Goal: Information Seeking & Learning: Learn about a topic

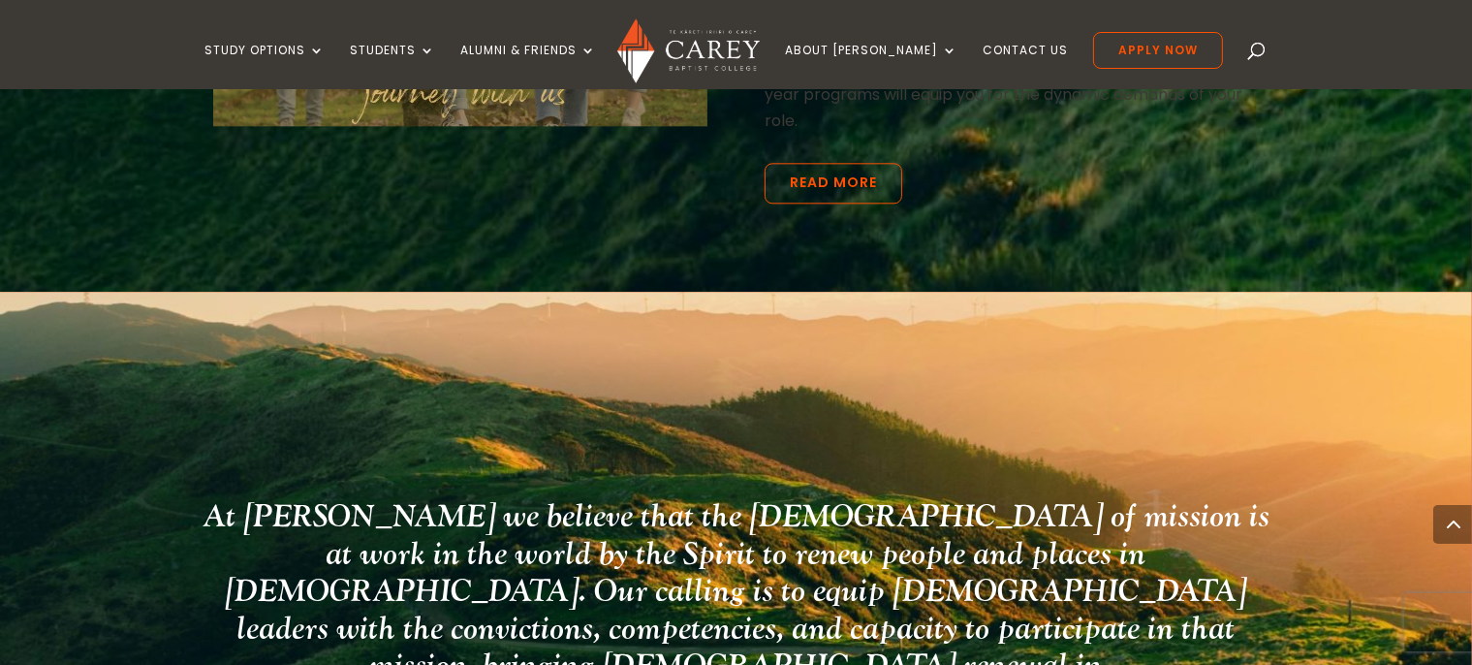
scroll to position [4810, 0]
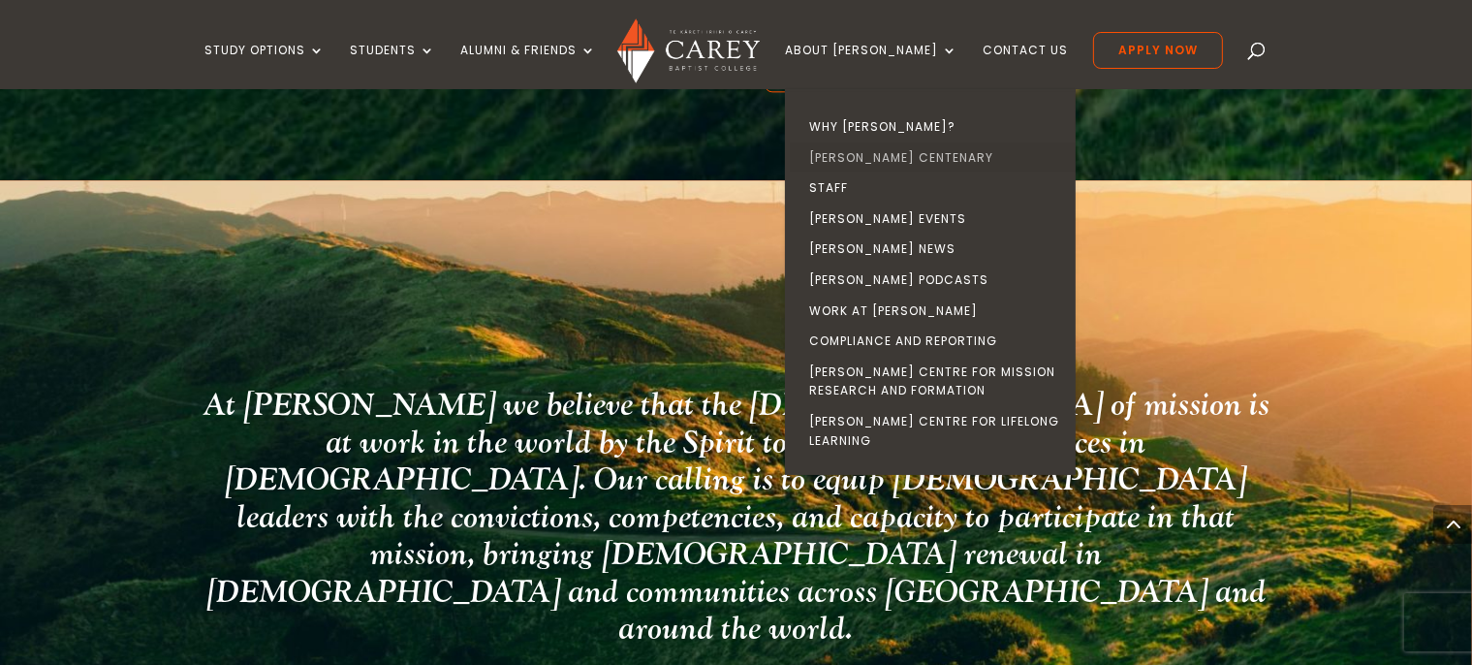
click at [887, 157] on link "[PERSON_NAME] Centenary" at bounding box center [935, 157] width 291 height 31
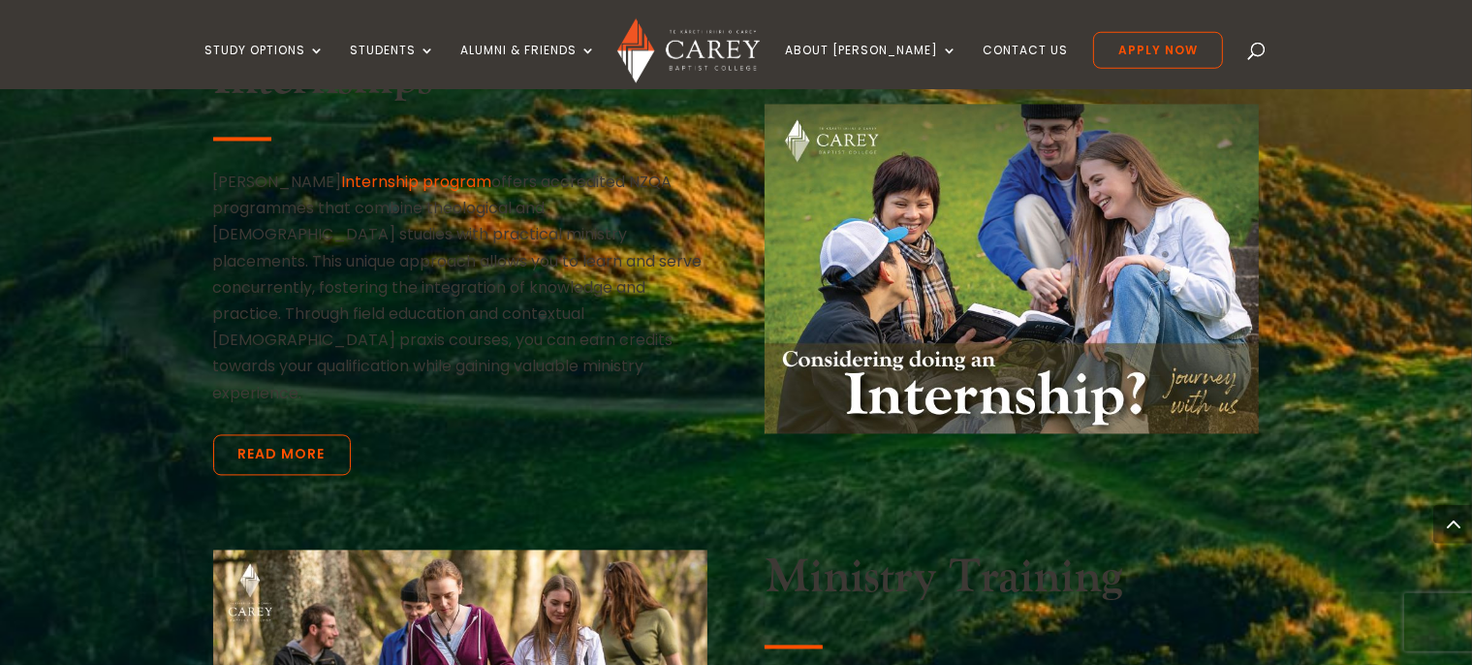
scroll to position [3856, 0]
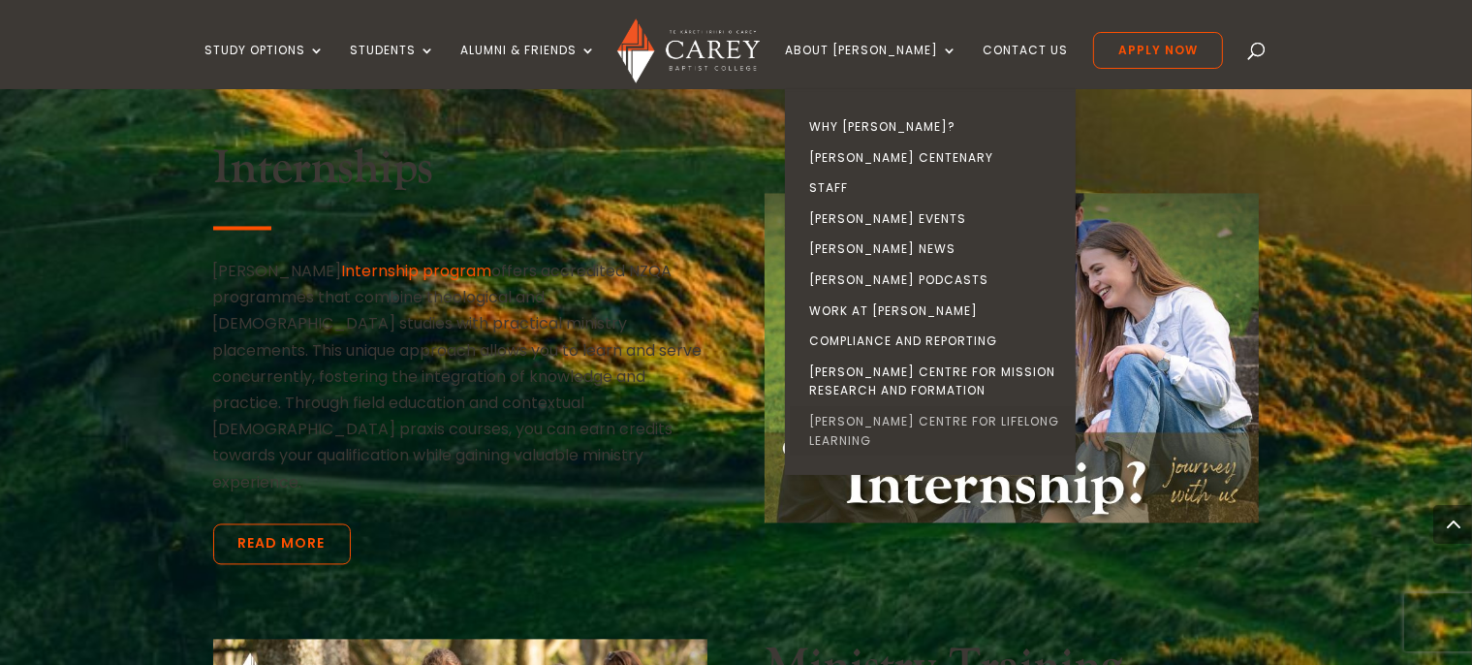
click at [908, 421] on link "[PERSON_NAME] Centre for Lifelong Learning" at bounding box center [935, 430] width 291 height 49
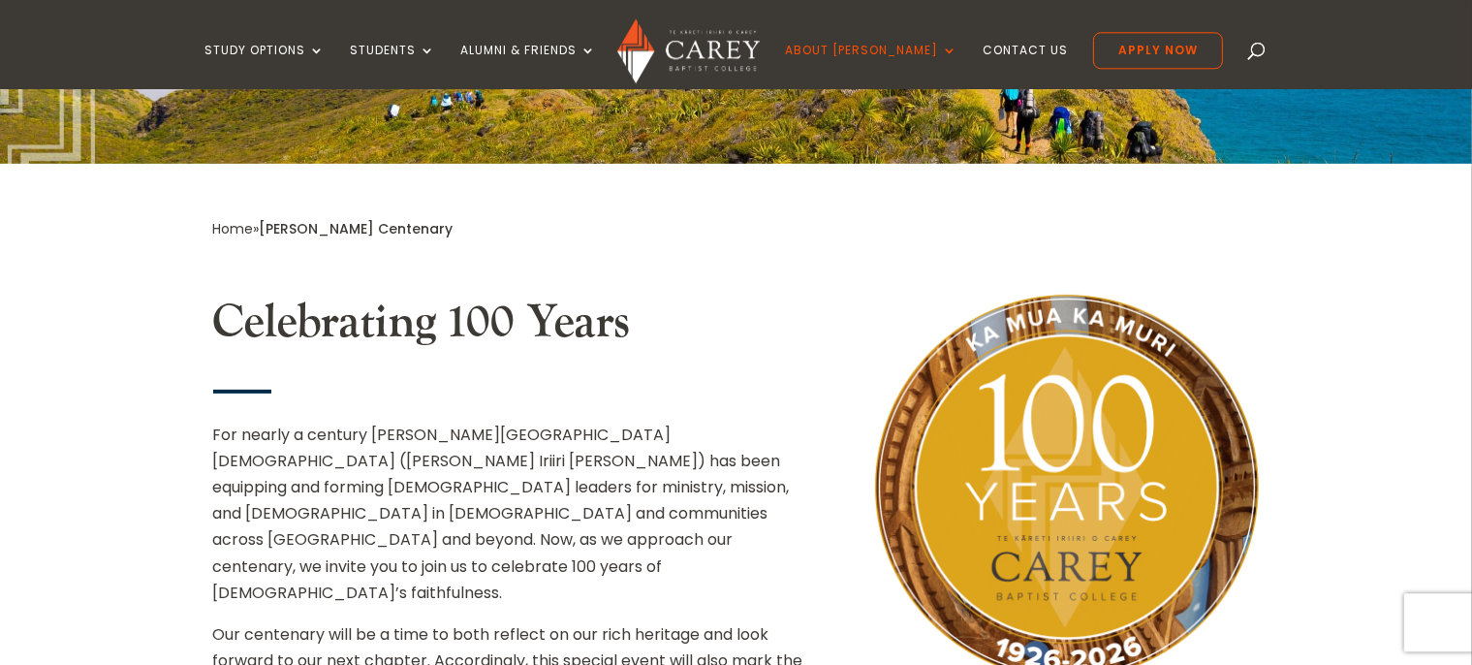
scroll to position [409, 0]
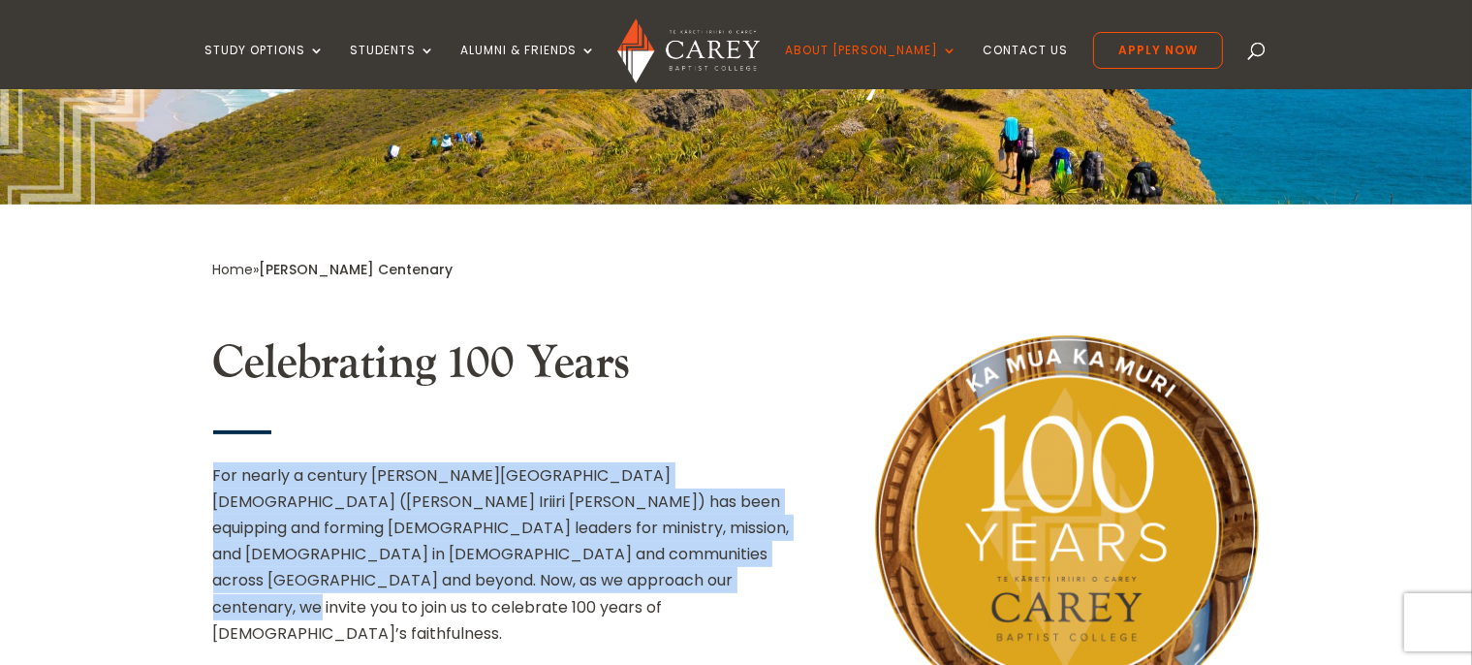
drag, startPoint x: 216, startPoint y: 382, endPoint x: 349, endPoint y: 450, distance: 149.1
click at [389, 490] on div "For nearly a century Carey Baptist College (Te Kāreti Iriiri o Carey) has been …" at bounding box center [515, 627] width 605 height 331
copy div "For nearly a century Carey Baptist College (Te Kāreti Iriiri o Carey) has been …"
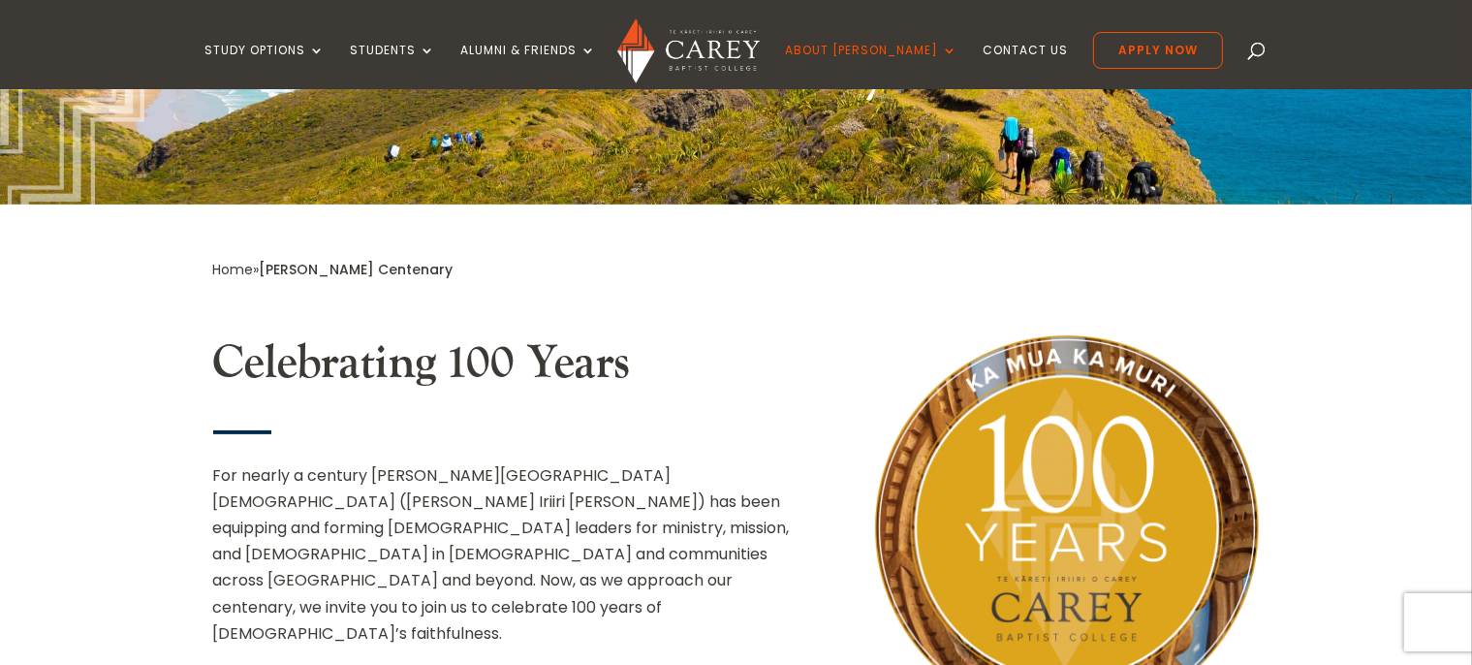
click at [579, 335] on div "Celebrating 100 Years For nearly a century Carey Baptist College (Te Kāreti Iri…" at bounding box center [515, 564] width 605 height 458
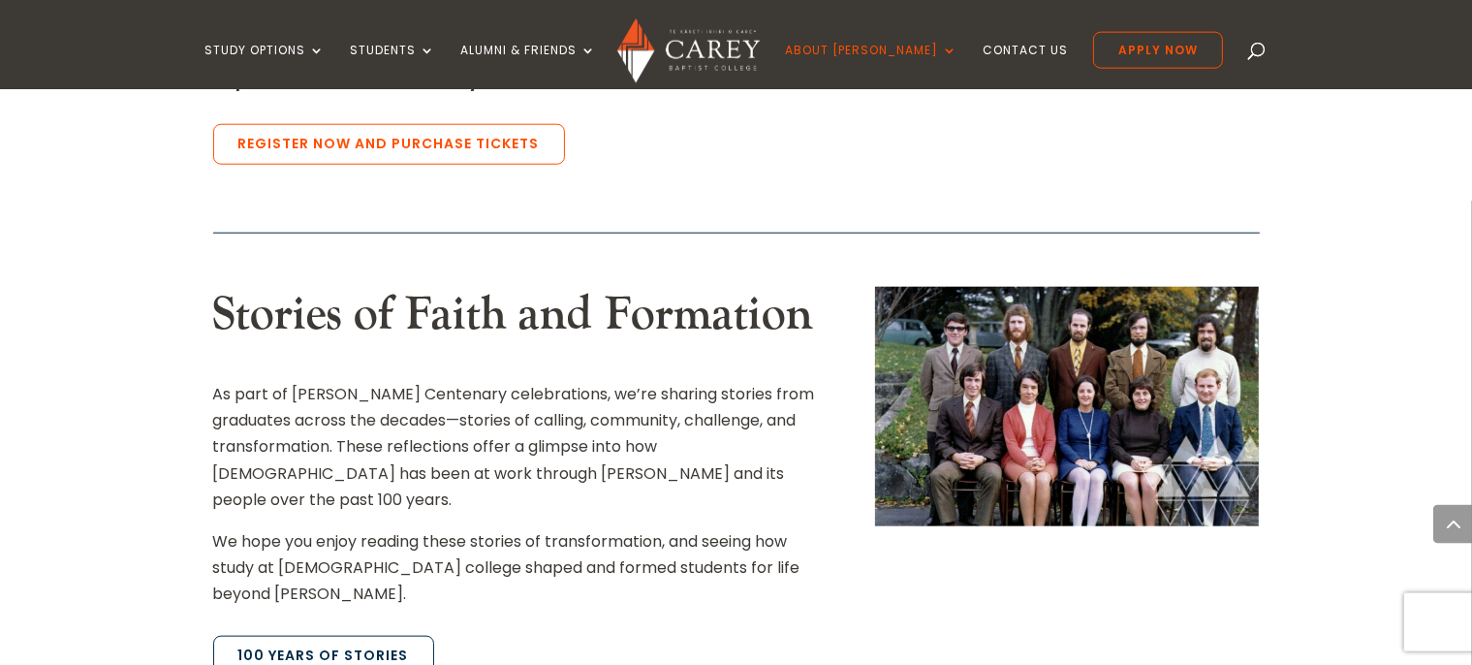
scroll to position [1944, 0]
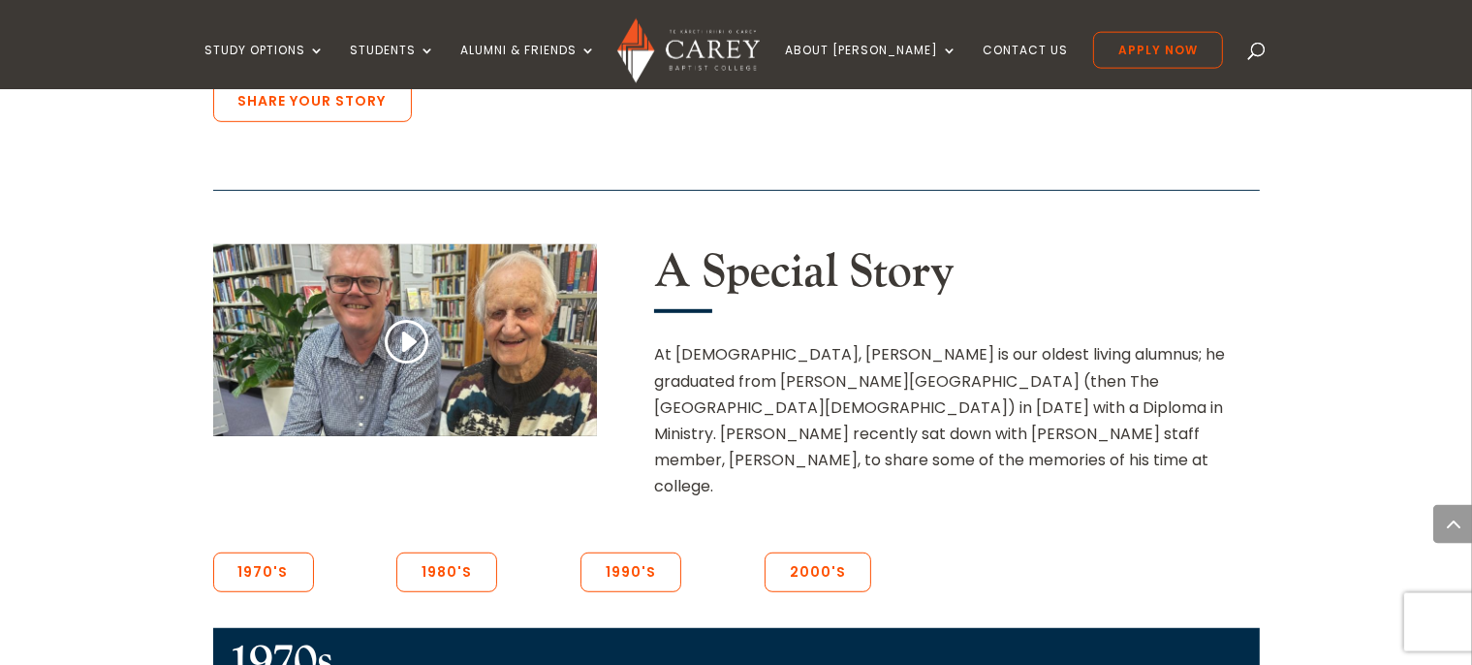
scroll to position [1125, 0]
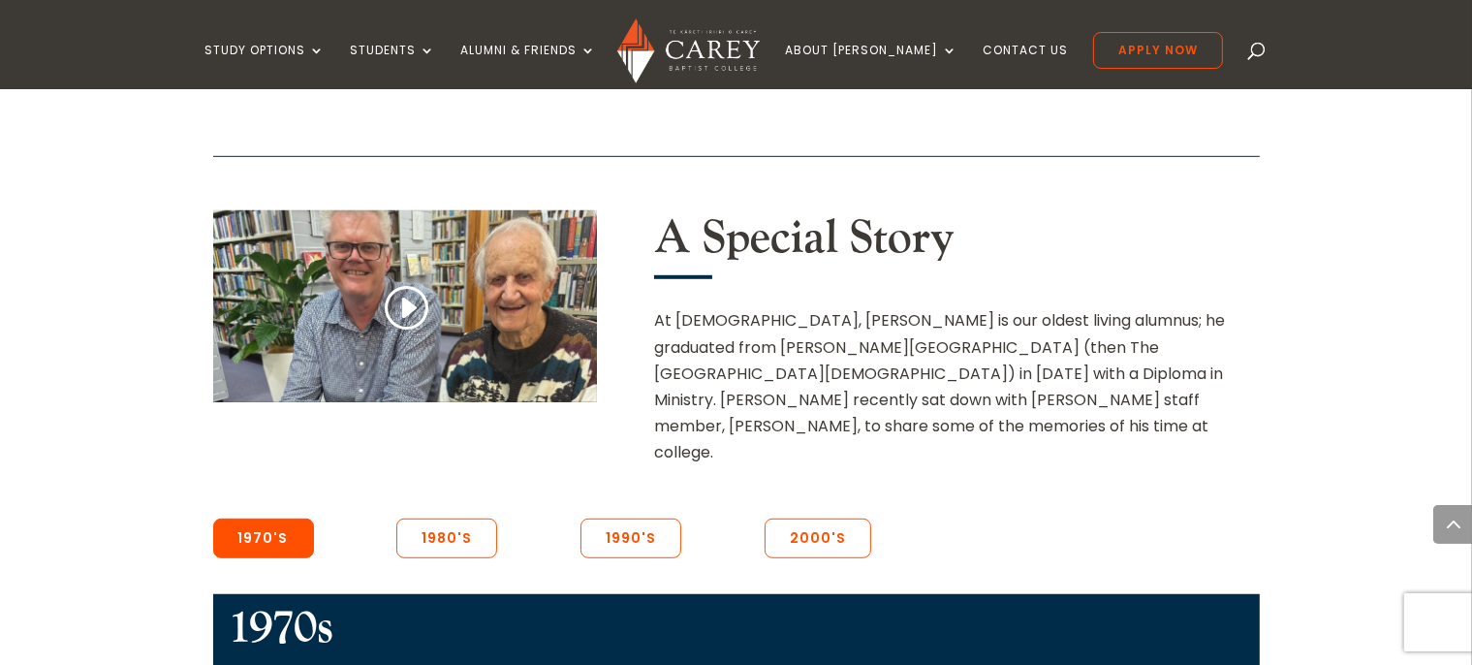
click at [294, 518] on link "1970's" at bounding box center [263, 538] width 101 height 41
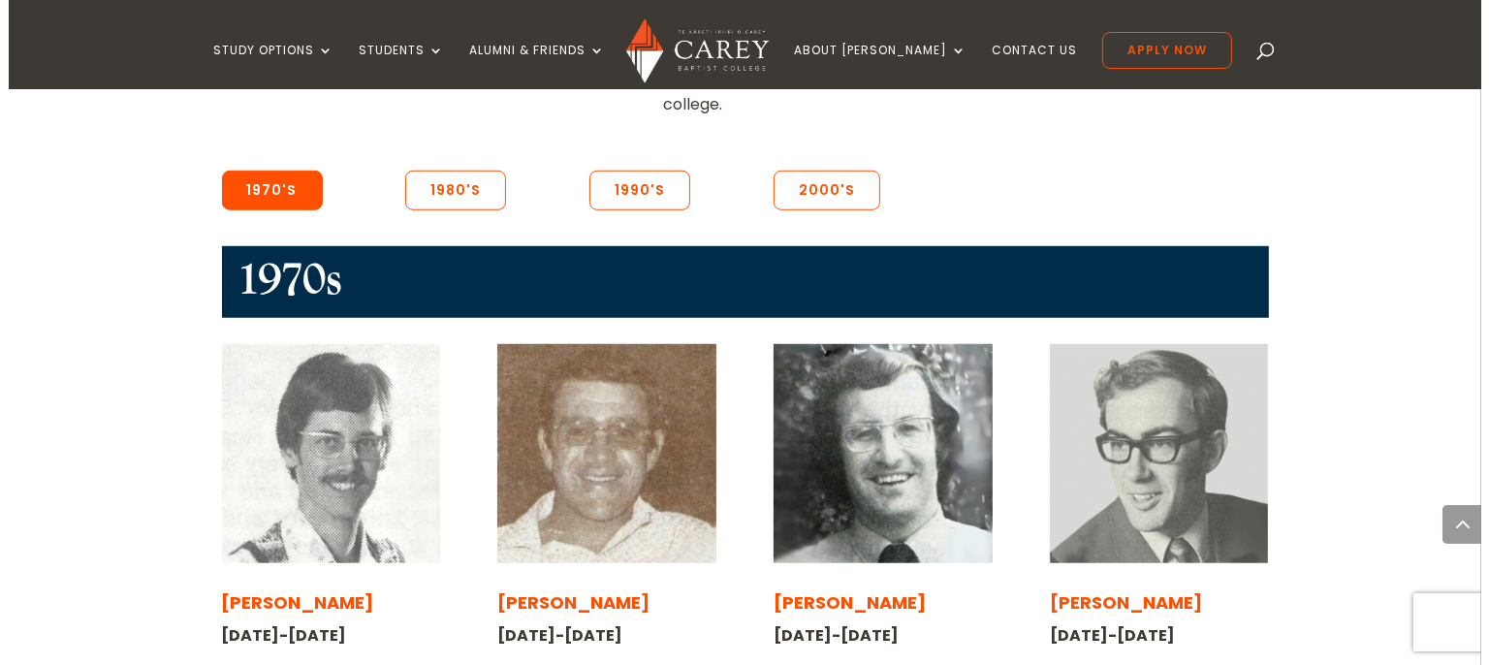
scroll to position [1482, 0]
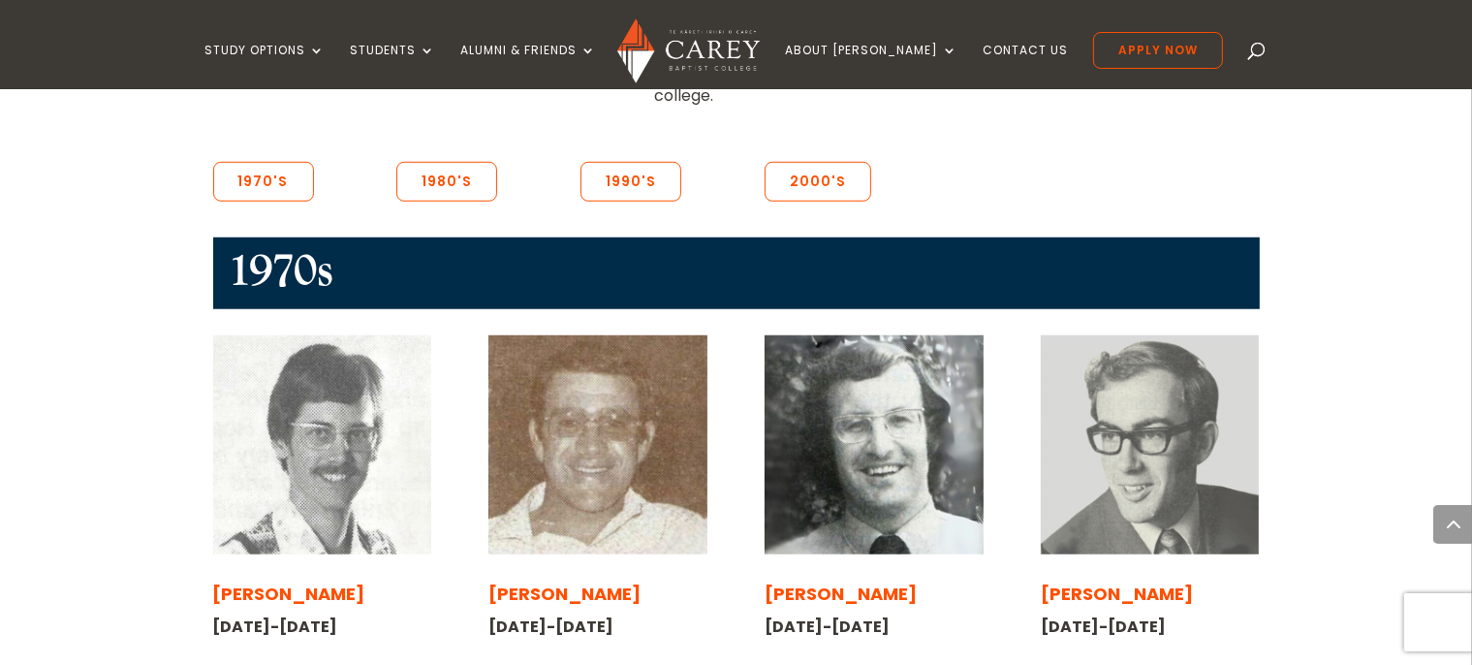
click at [1157, 335] on img at bounding box center [1150, 444] width 218 height 218
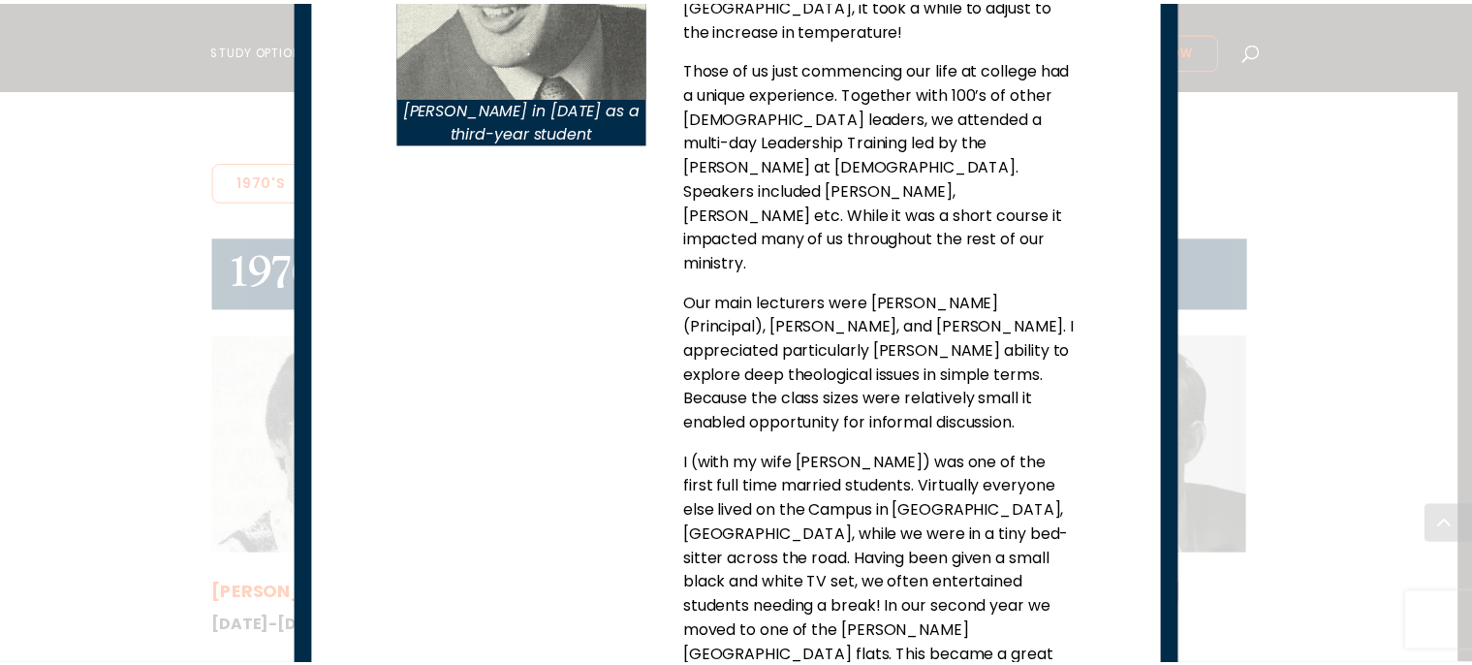
scroll to position [0, 0]
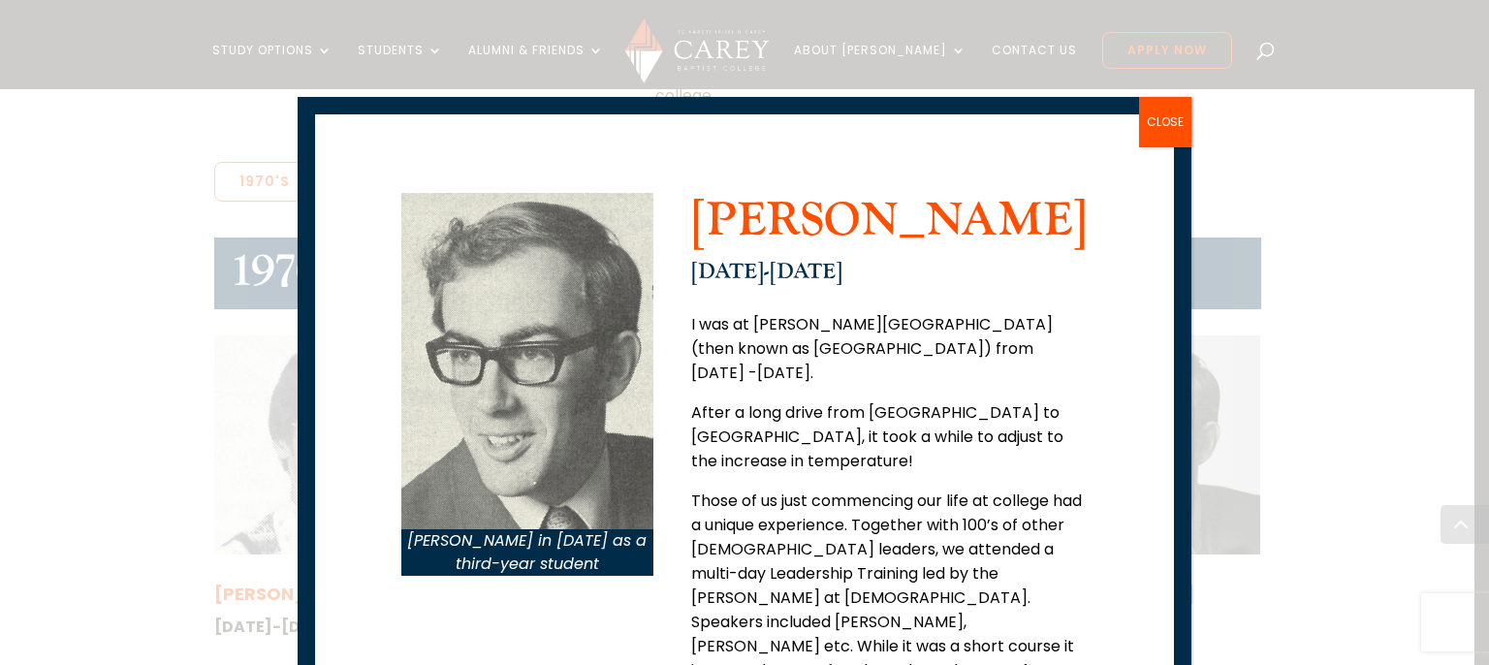
click at [1163, 119] on button "CLOSE" at bounding box center [1165, 122] width 52 height 50
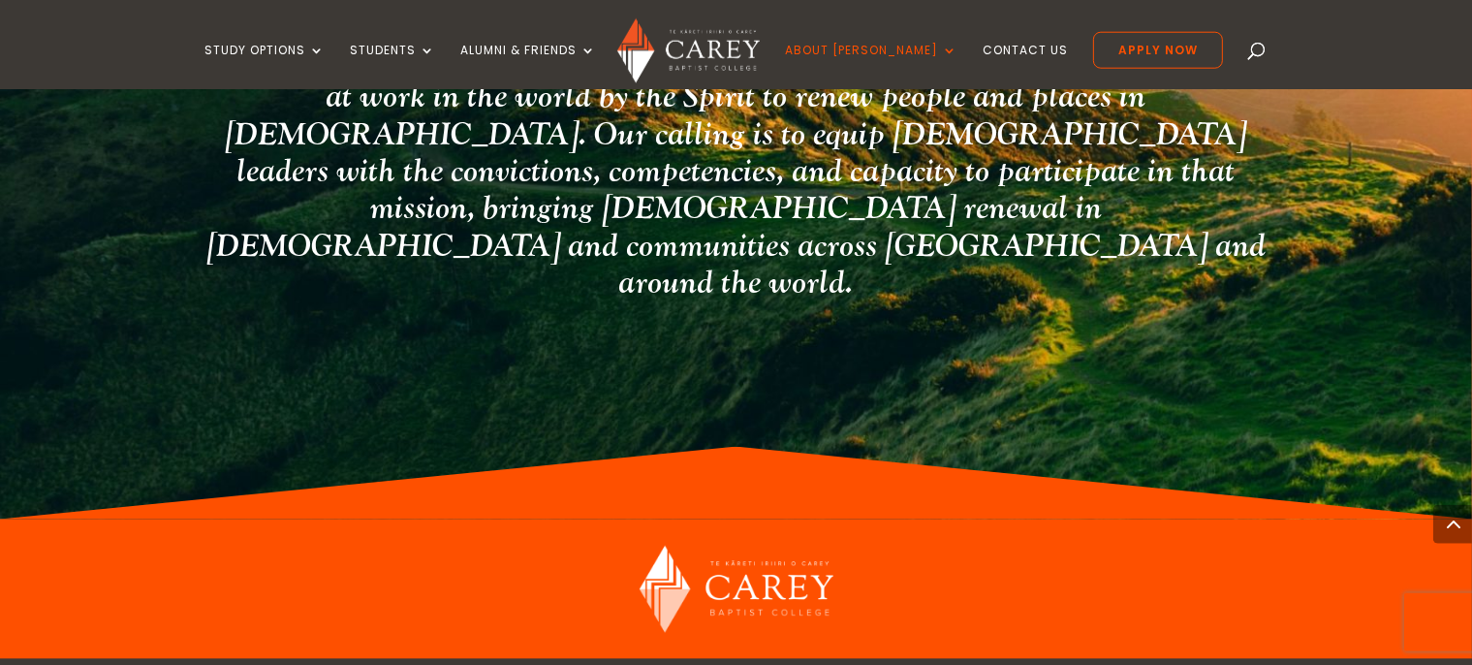
scroll to position [2559, 0]
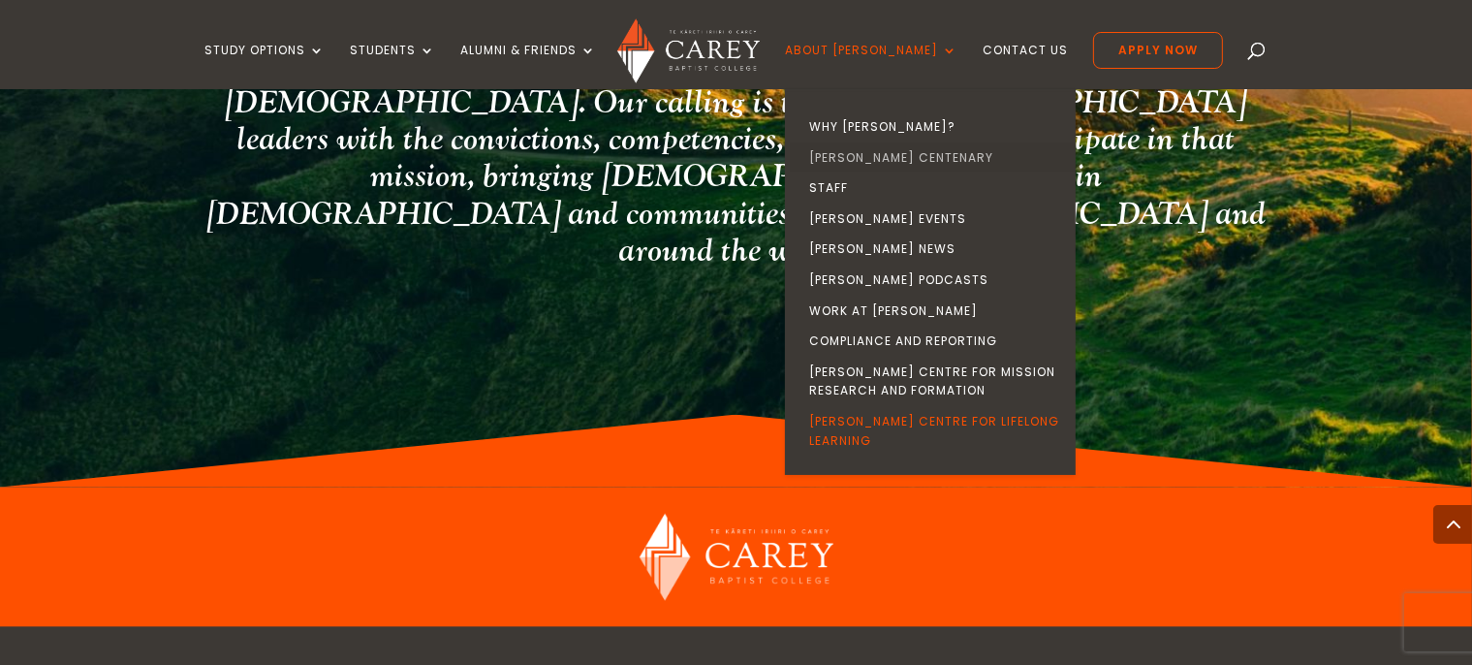
click at [882, 156] on link "[PERSON_NAME] Centenary" at bounding box center [935, 157] width 291 height 31
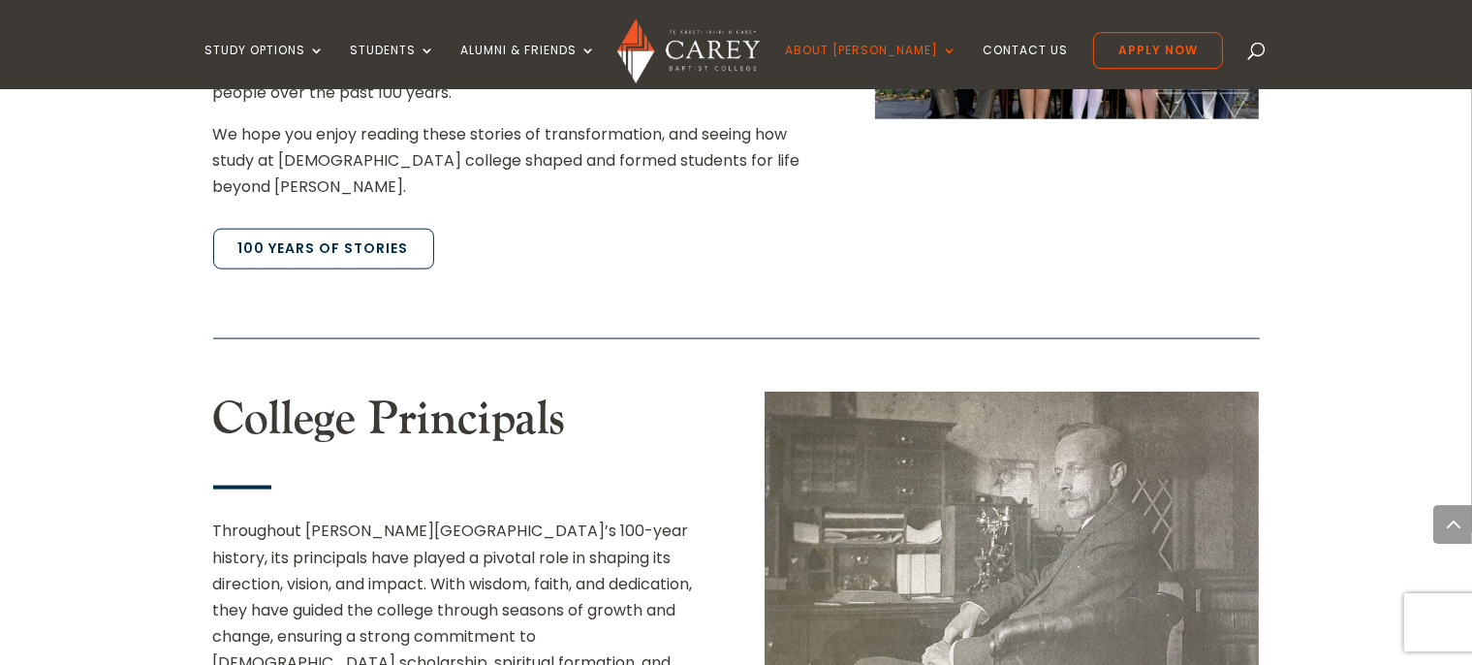
scroll to position [2456, 0]
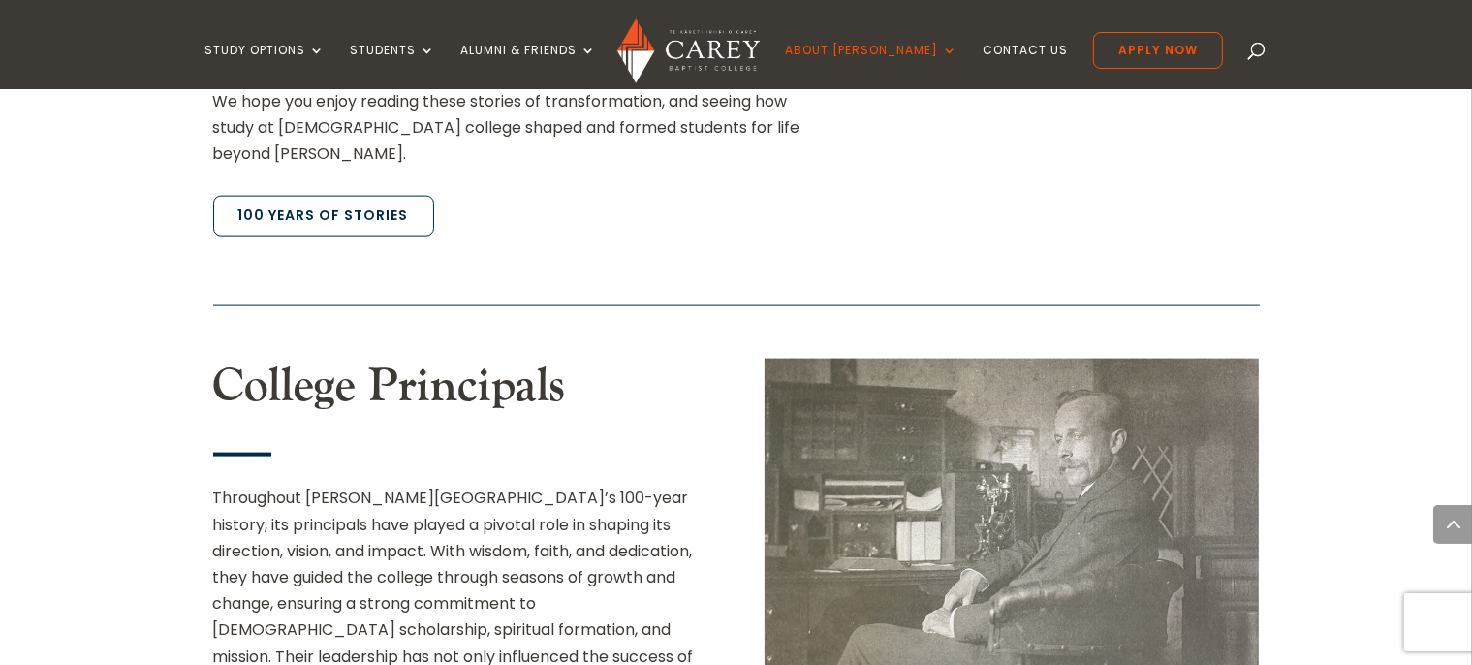
drag, startPoint x: 590, startPoint y: 485, endPoint x: 696, endPoint y: 590, distance: 149.4
copy p "[PERSON_NAME] original vision to be a college “which pulses with light and life…"
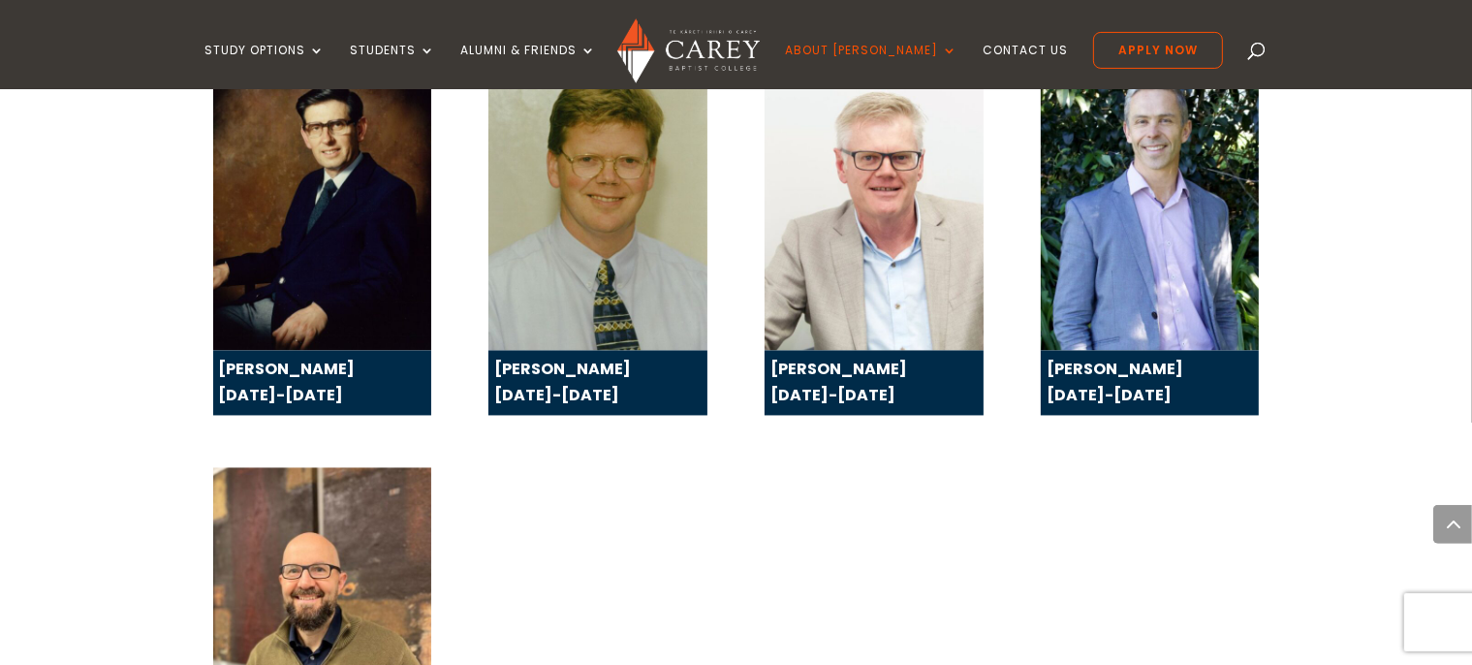
scroll to position [3786, 0]
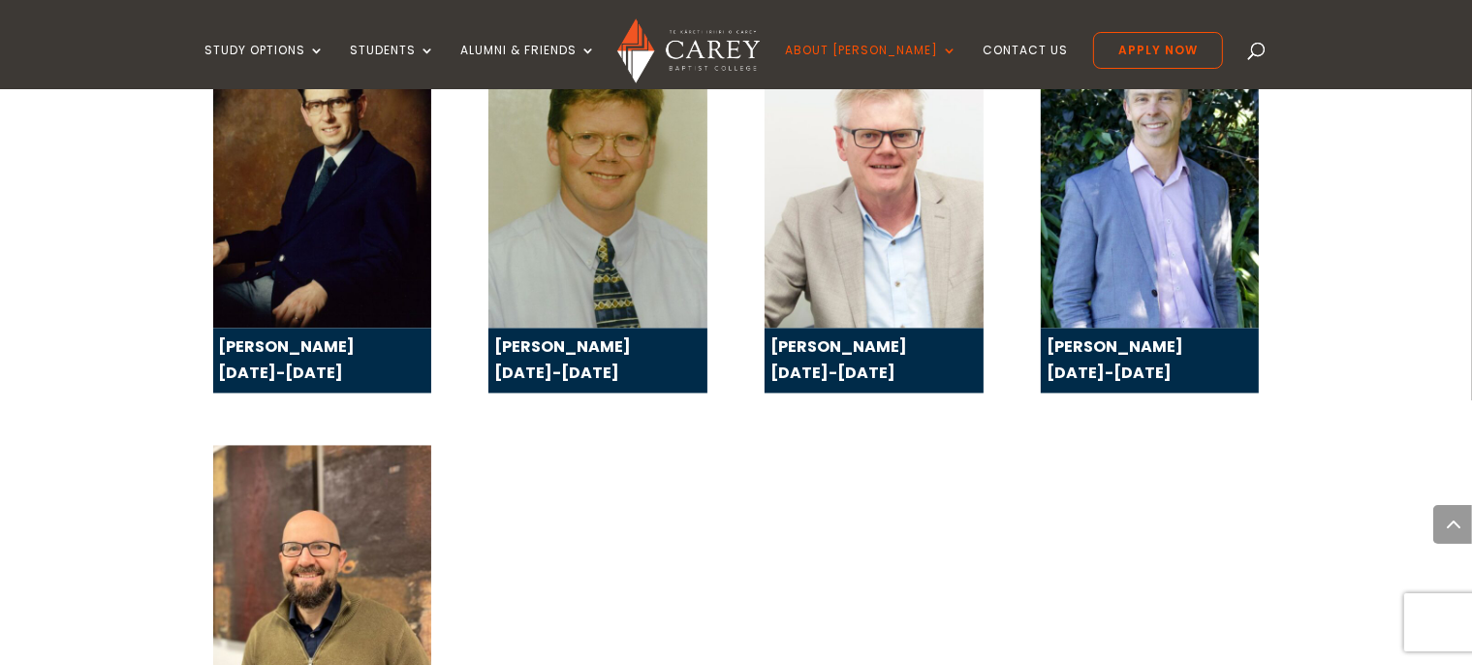
click at [320, 445] on img at bounding box center [322, 609] width 218 height 328
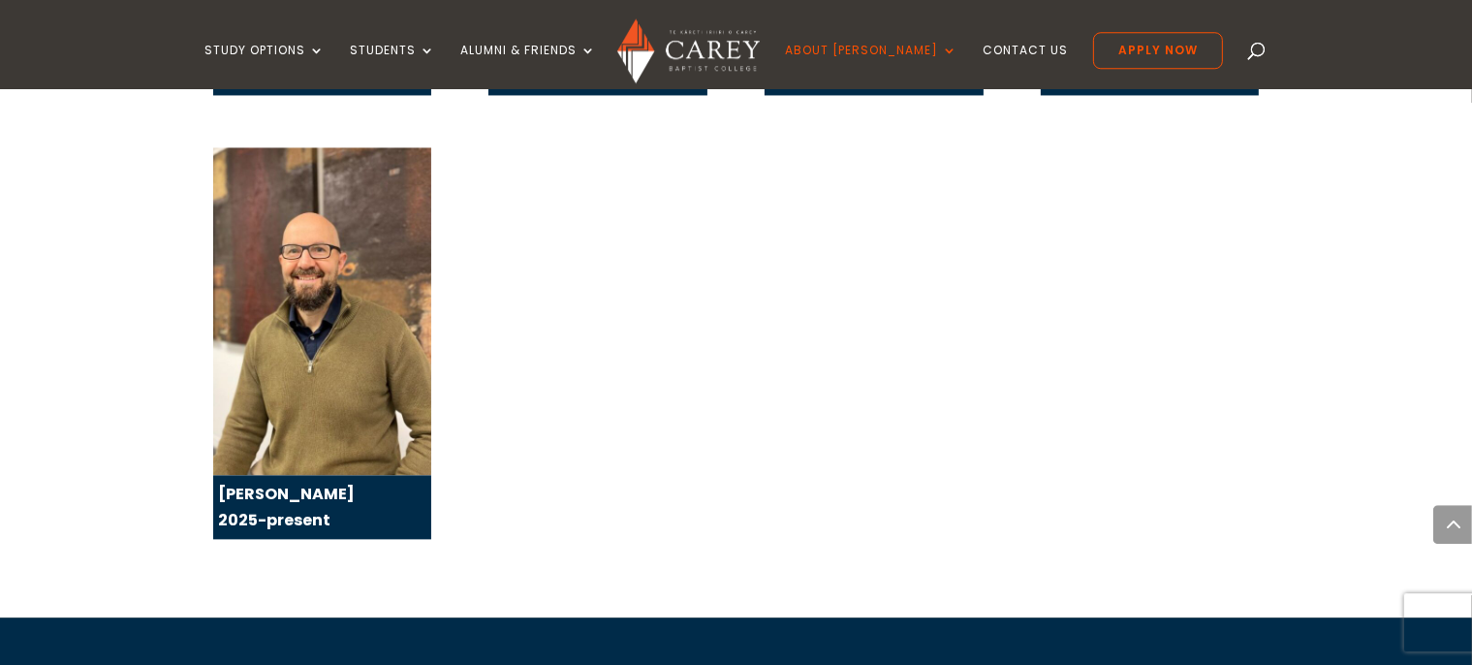
scroll to position [3888, 0]
